Goal: Contribute content: Add original content to the website for others to see

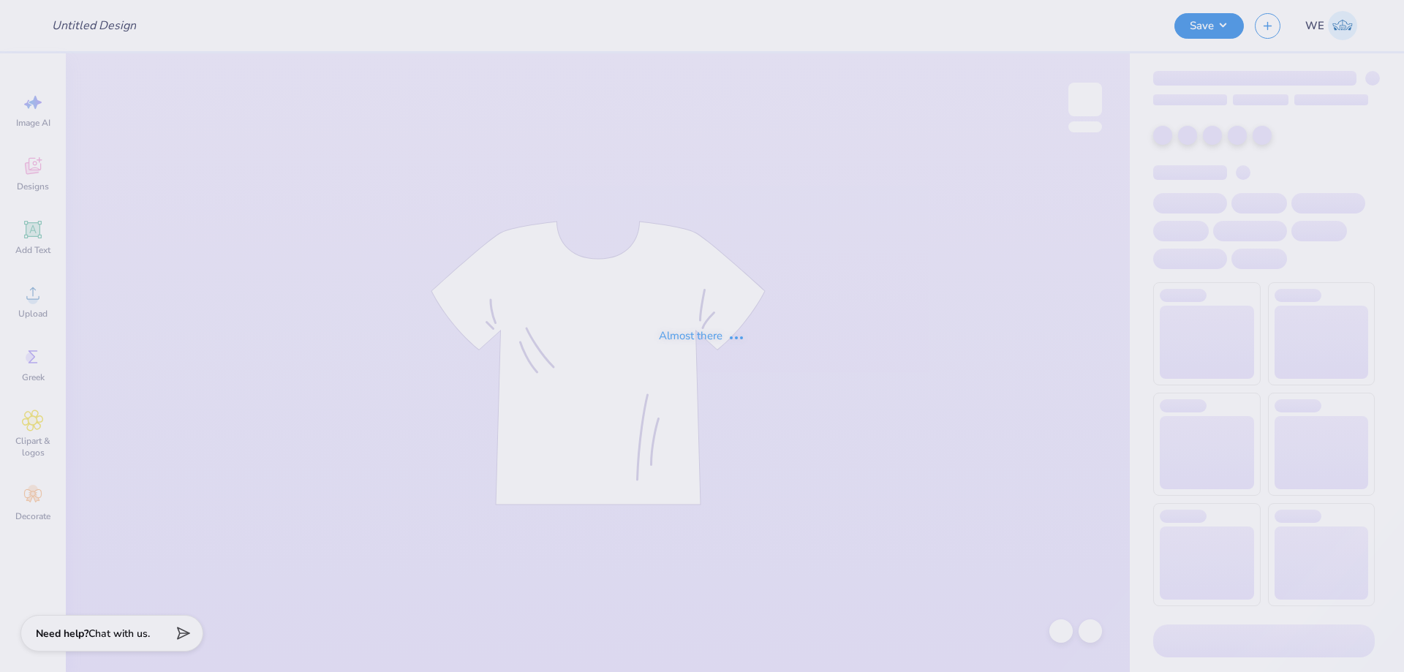
type input "[PERSON_NAME] : [US_STATE][GEOGRAPHIC_DATA]"
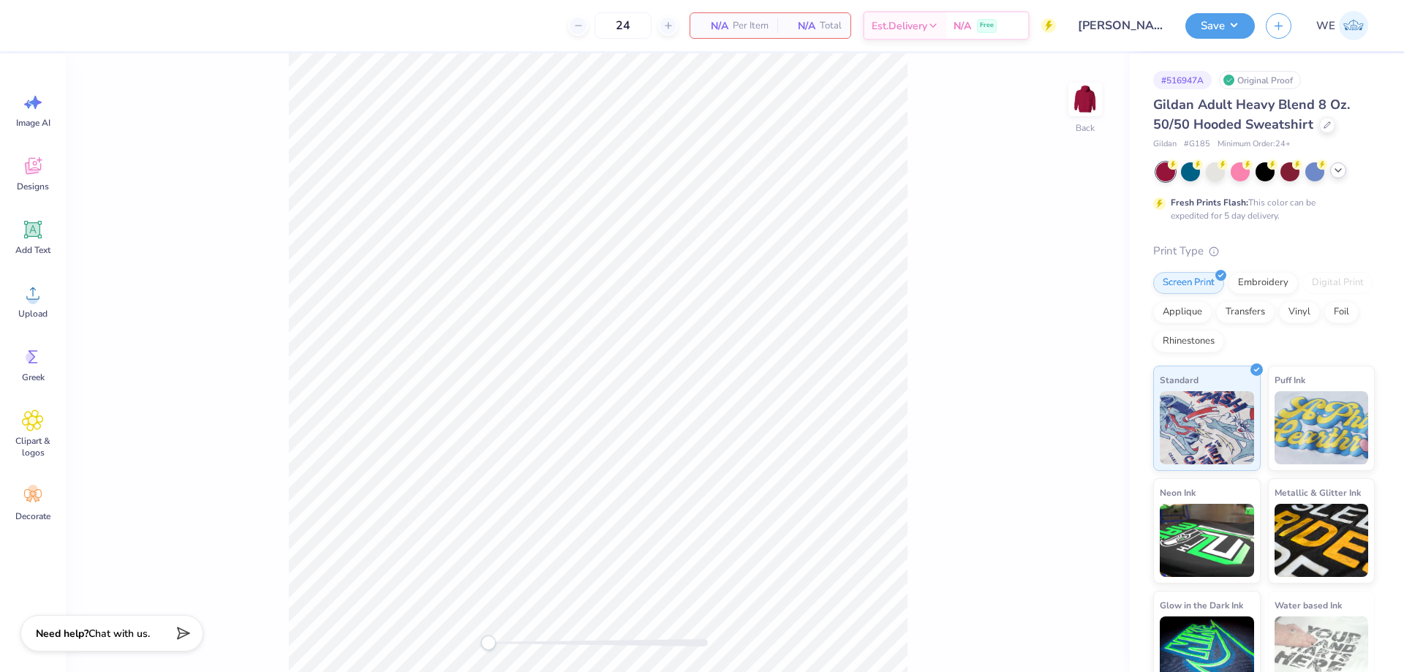
click at [1339, 173] on icon at bounding box center [1339, 171] width 12 height 12
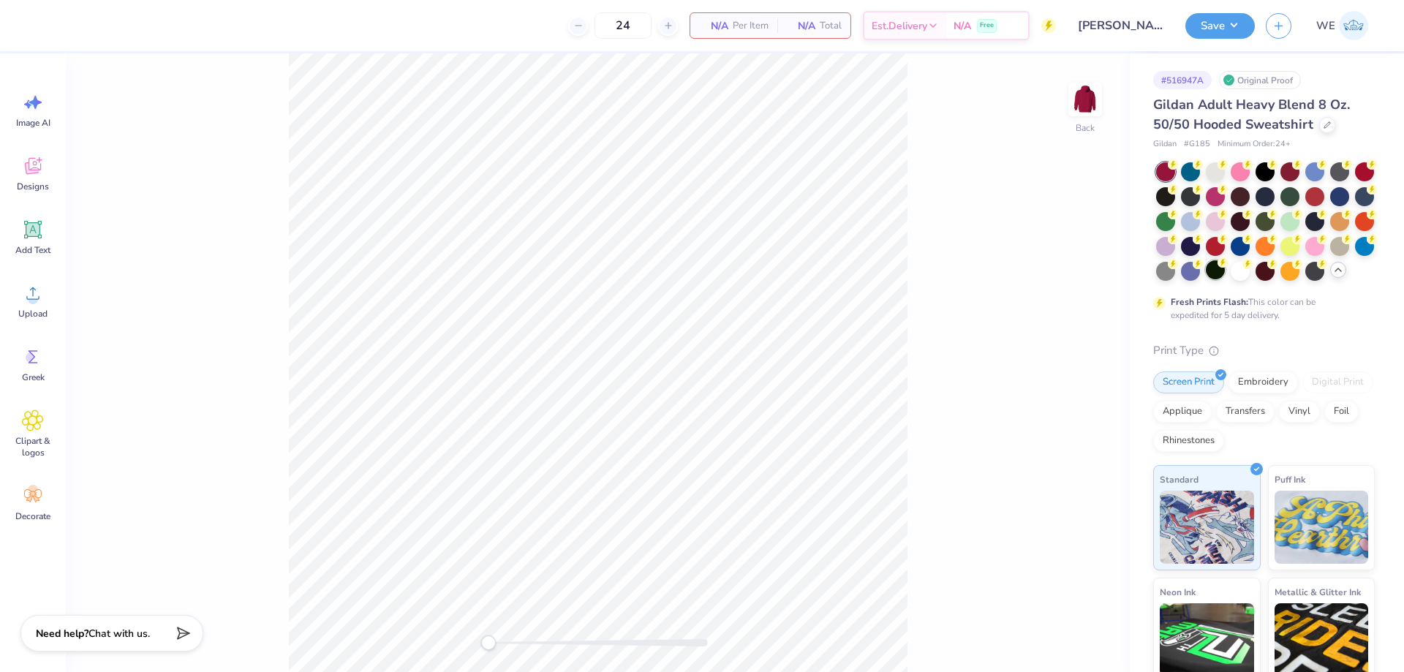
click at [1225, 271] on div at bounding box center [1215, 269] width 19 height 19
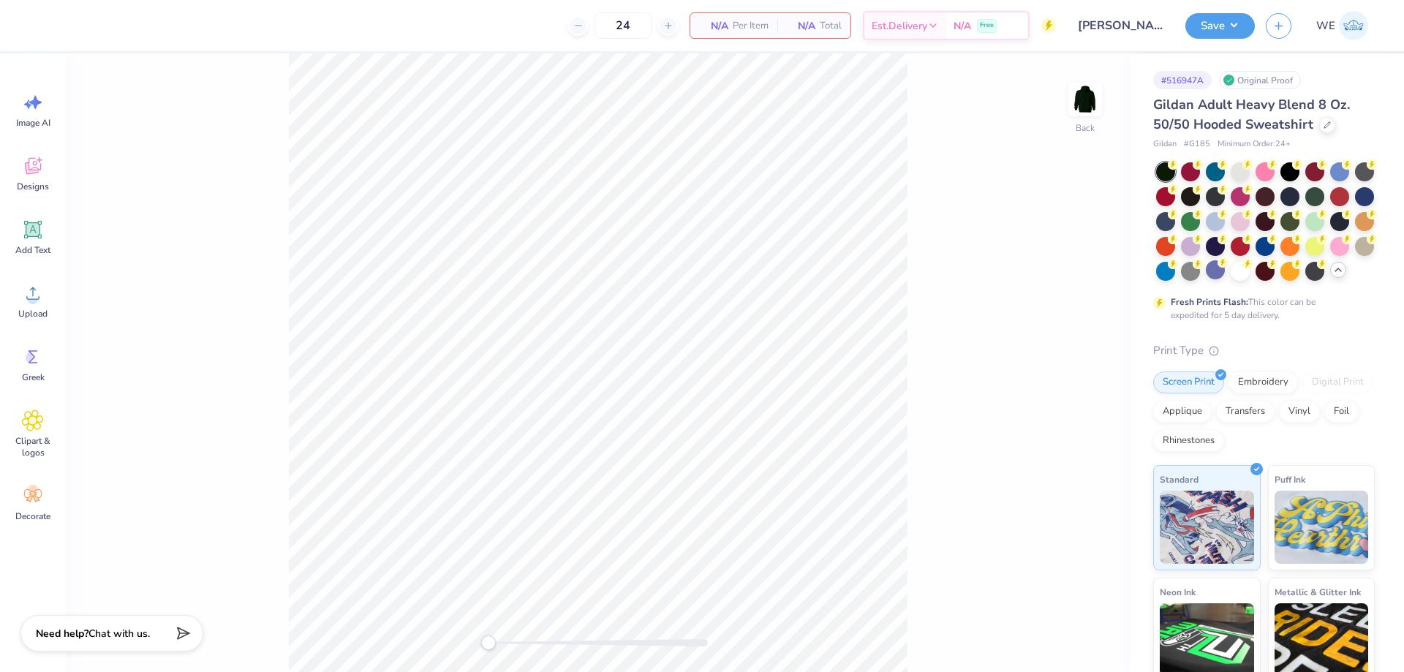
click at [1027, 169] on div "Back" at bounding box center [598, 362] width 1064 height 619
click at [1079, 103] on img at bounding box center [1085, 99] width 59 height 59
click at [50, 307] on div "Upload" at bounding box center [33, 301] width 53 height 55
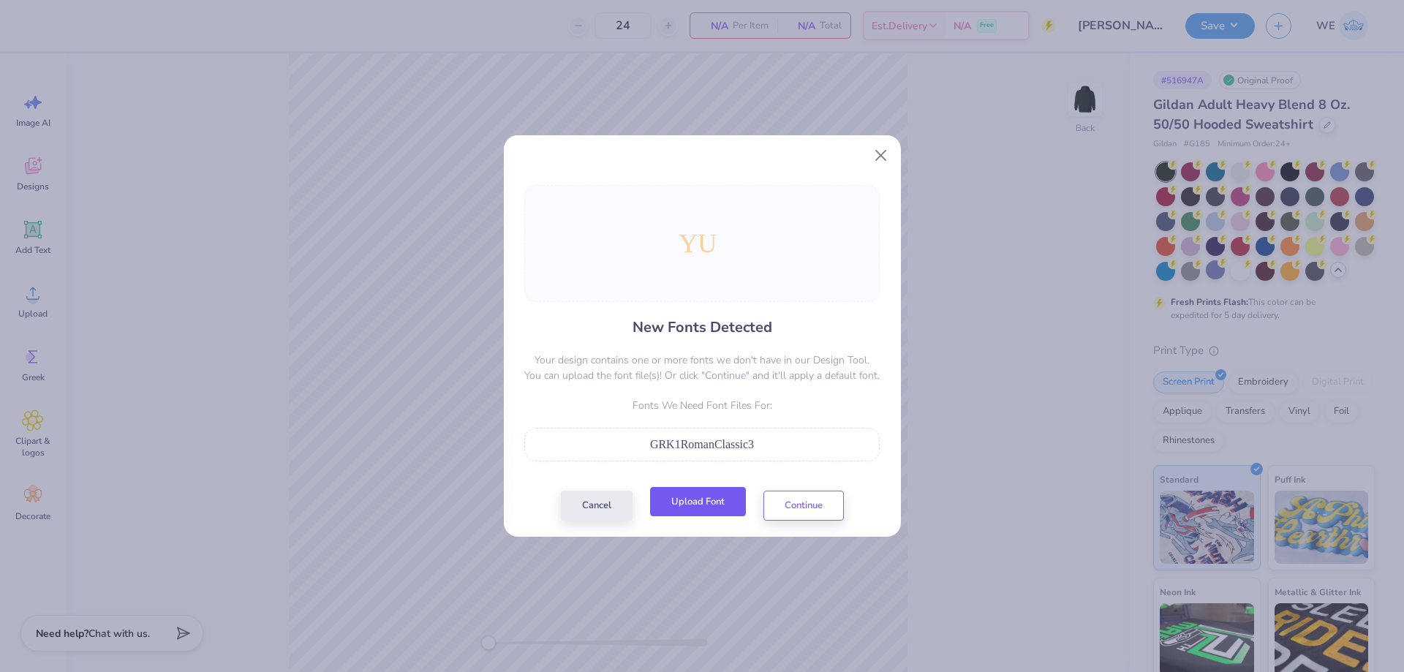
click at [711, 502] on button "Upload Font" at bounding box center [698, 502] width 96 height 30
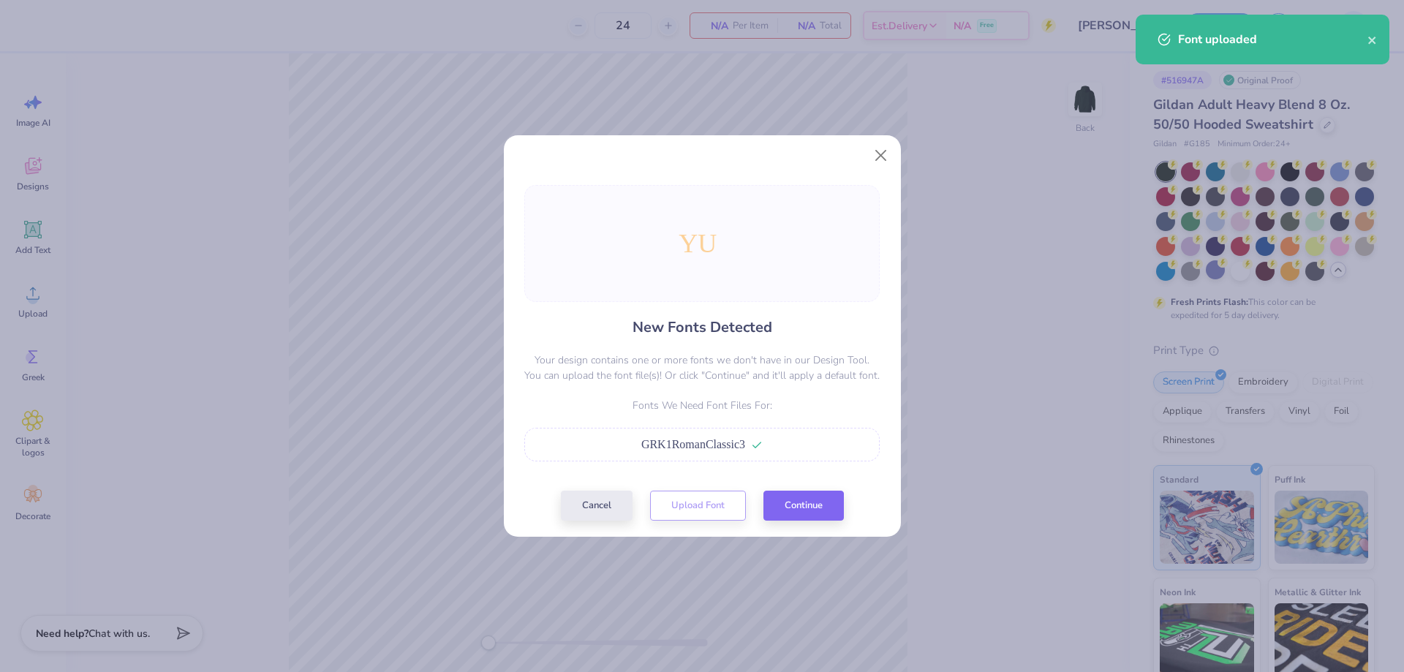
click at [816, 489] on div "New Fonts Detected Your design contains one or more fonts we don't have in our …" at bounding box center [702, 353] width 364 height 336
click at [815, 498] on button "Continue" at bounding box center [804, 502] width 80 height 30
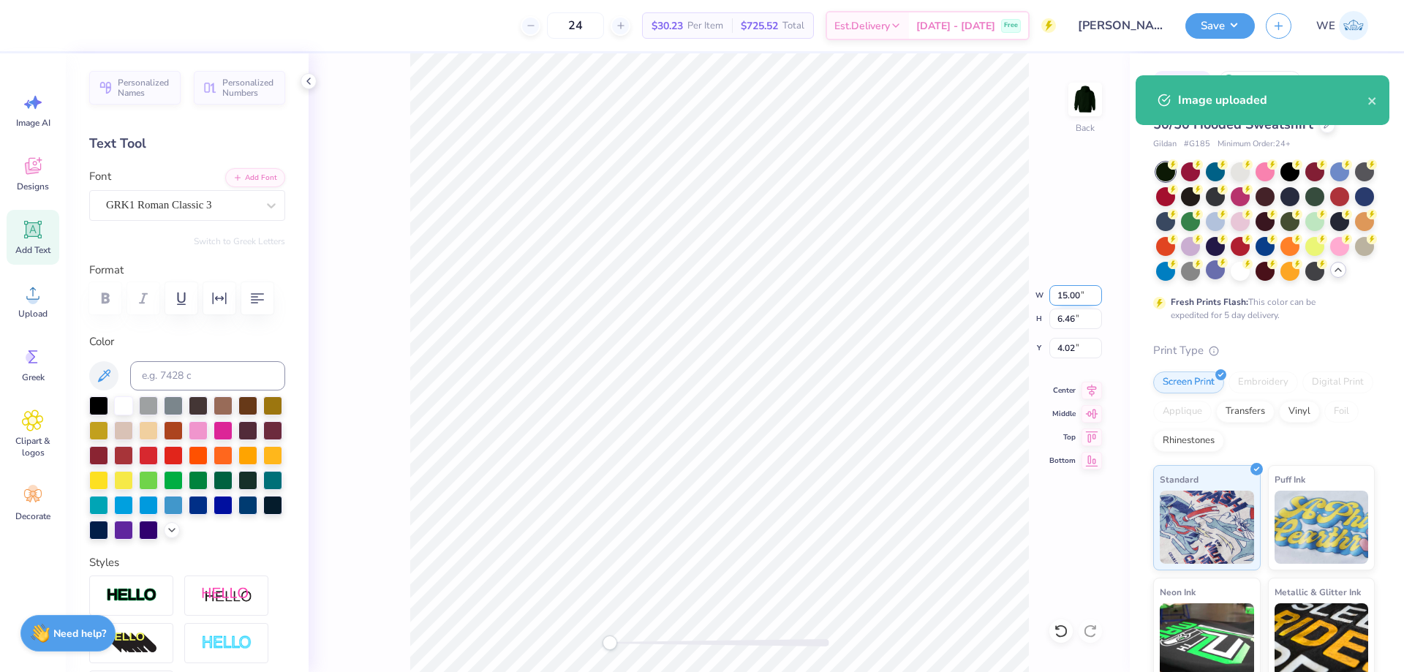
click at [1059, 298] on input "15.00" at bounding box center [1076, 295] width 53 height 20
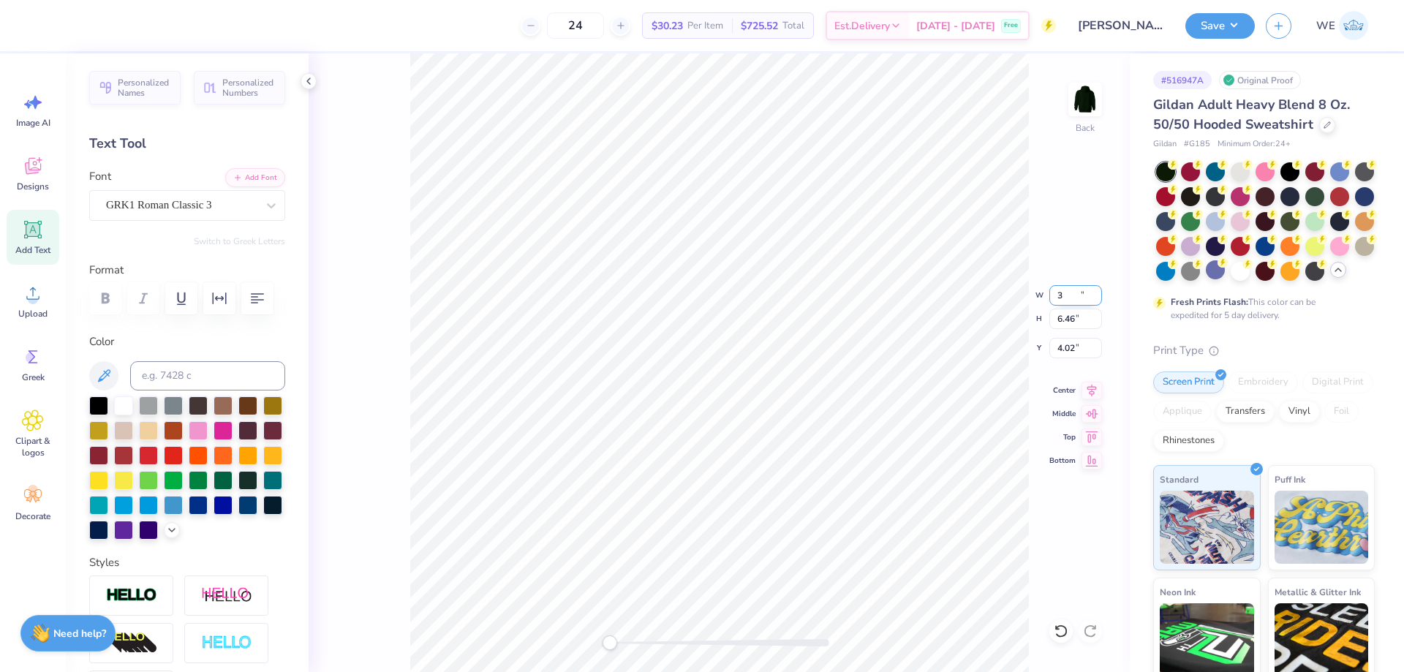
type input "3"
click at [1066, 345] on input "6.60" at bounding box center [1076, 348] width 53 height 20
type input "3"
click at [1066, 348] on input "3.00" at bounding box center [1076, 348] width 53 height 20
type input "3"
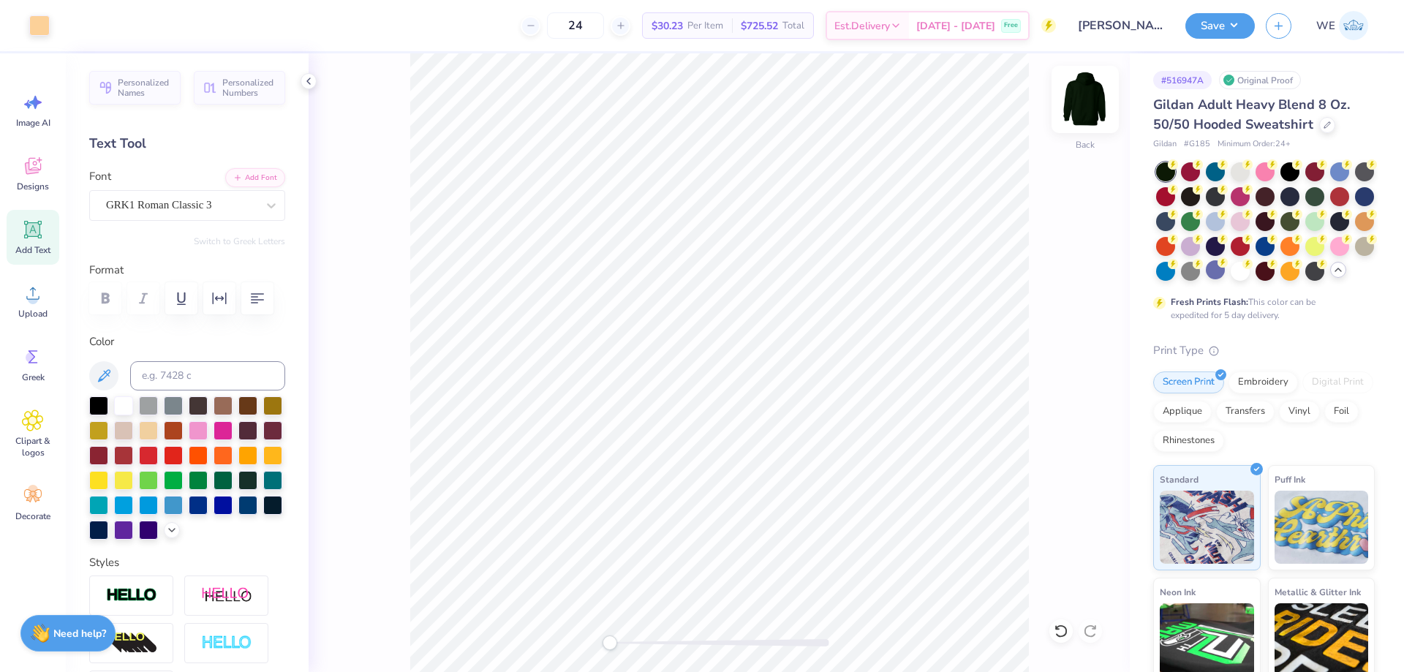
click at [1073, 129] on div "Back" at bounding box center [1086, 109] width 34 height 52
click at [30, 293] on icon at bounding box center [33, 293] width 22 height 22
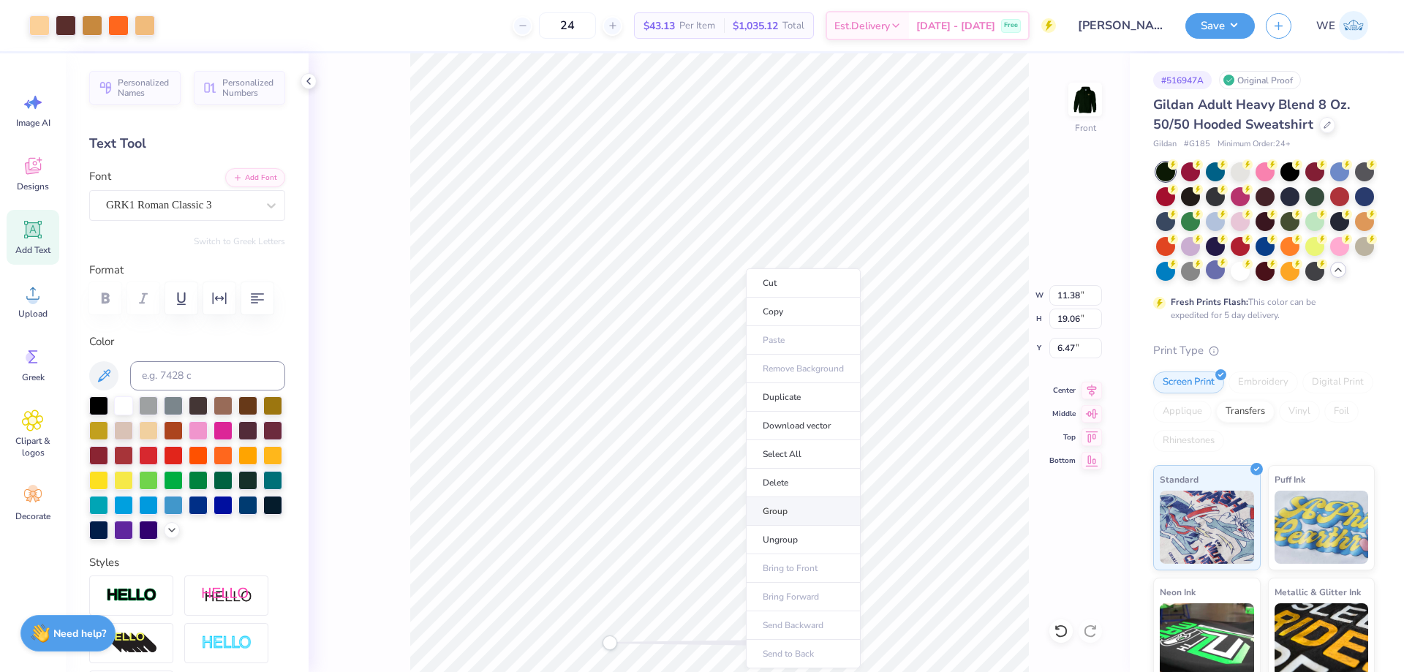
click at [803, 511] on li "Group" at bounding box center [803, 511] width 115 height 29
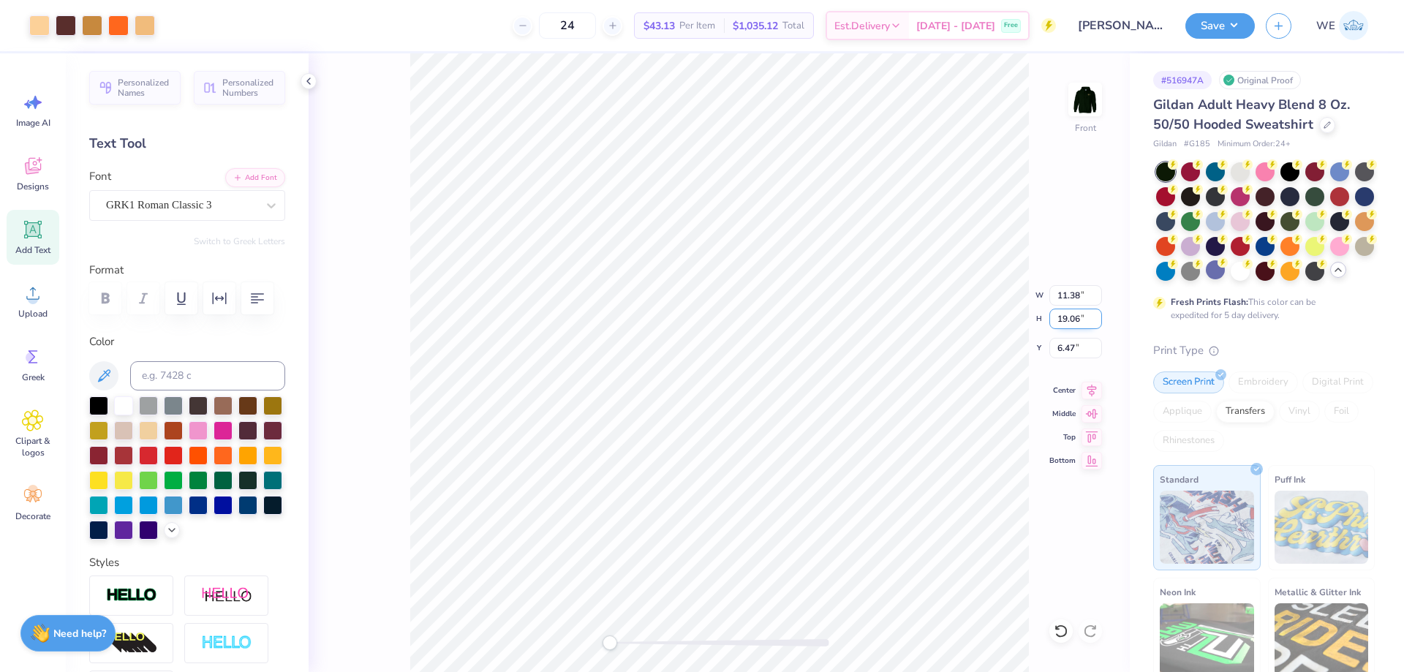
click at [1071, 320] on input "19.06" at bounding box center [1076, 319] width 53 height 20
type input "15"
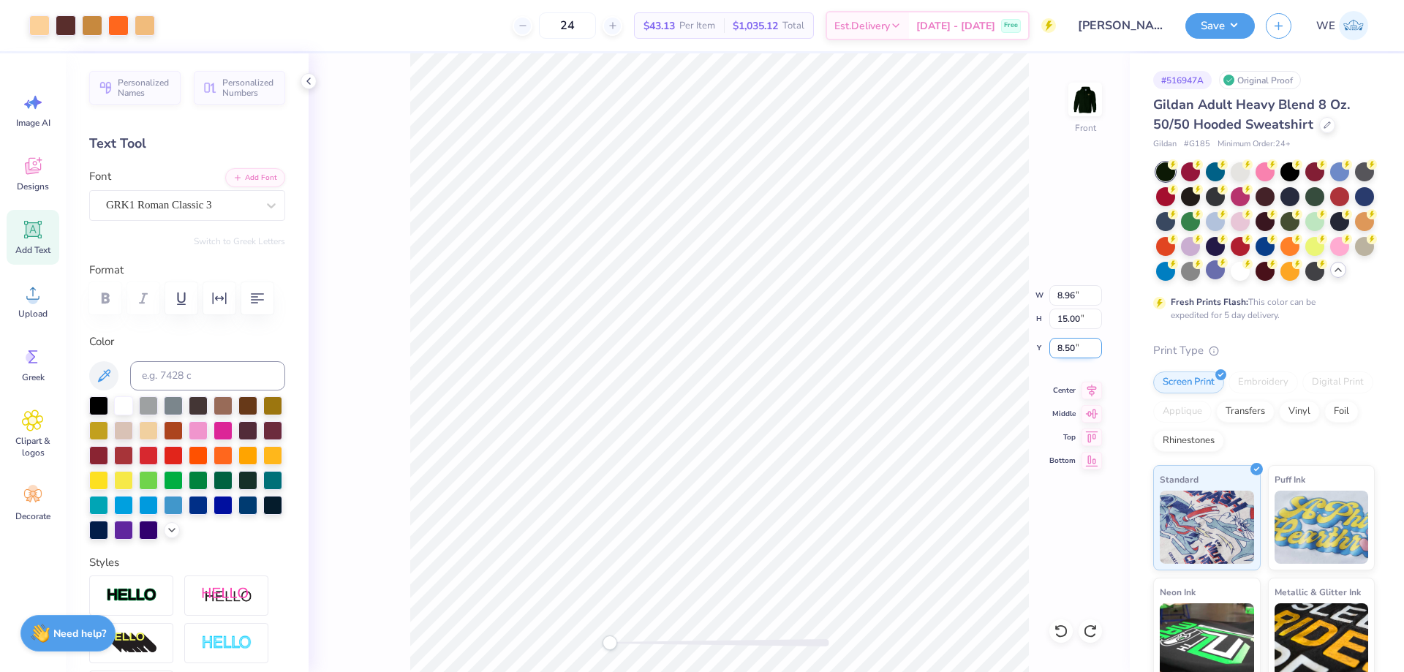
click at [1083, 351] on input "8.50" at bounding box center [1076, 348] width 53 height 20
type input "6"
click at [1087, 386] on icon at bounding box center [1092, 389] width 20 height 18
click at [804, 543] on li "Ungroup" at bounding box center [800, 540] width 115 height 29
click at [1243, 17] on button "Save" at bounding box center [1220, 24] width 69 height 26
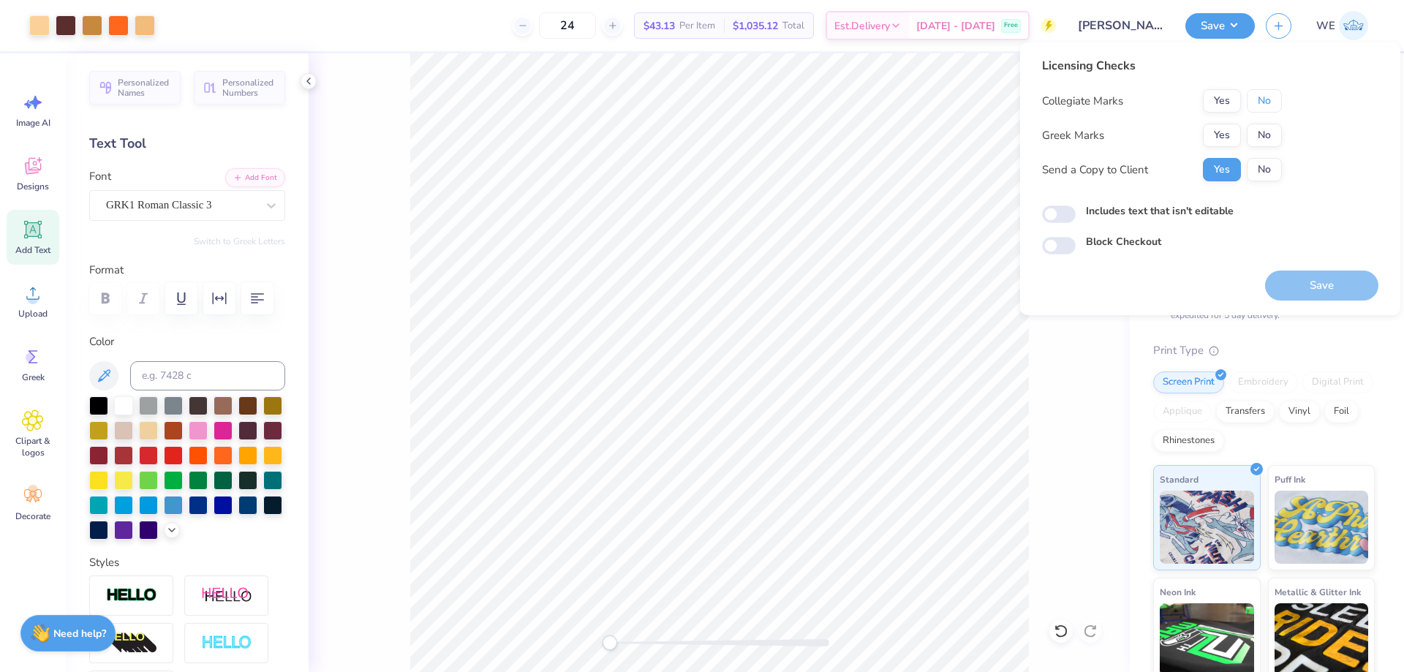
drag, startPoint x: 1264, startPoint y: 105, endPoint x: 1251, endPoint y: 123, distance: 21.9
click at [1264, 106] on button "No" at bounding box center [1264, 100] width 35 height 23
click at [1235, 141] on button "Yes" at bounding box center [1222, 135] width 38 height 23
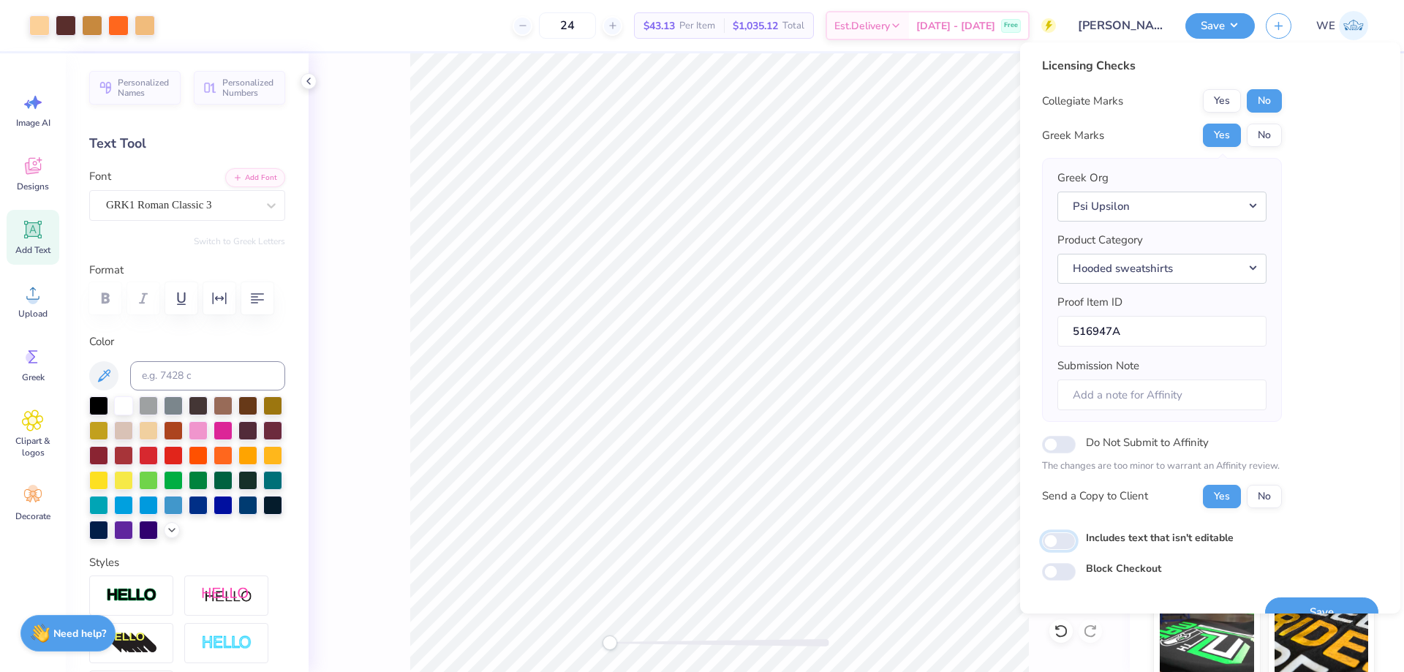
click at [1060, 540] on input "Includes text that isn't editable" at bounding box center [1059, 541] width 34 height 18
checkbox input "true"
click at [1301, 601] on button "Save" at bounding box center [1321, 613] width 113 height 30
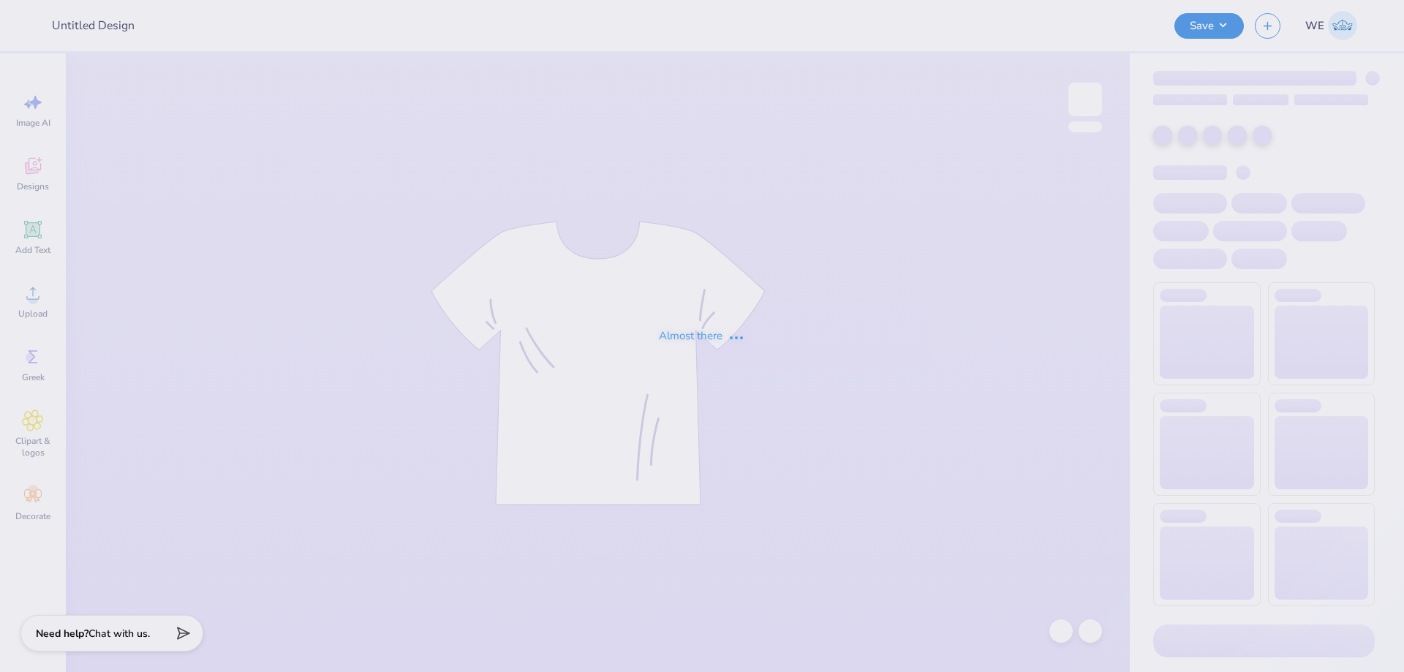
type input "Julia Butensky : Franklin & Marshall College"
